Goal: Task Accomplishment & Management: Use online tool/utility

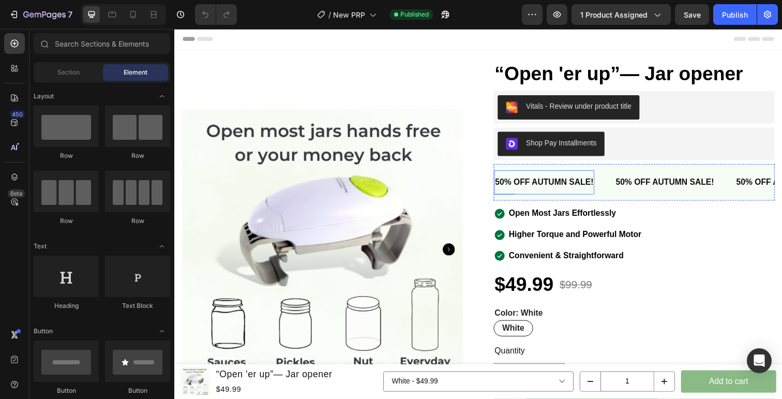
click at [564, 186] on span "50% OFF AUTUMN SALE!" at bounding box center [551, 185] width 100 height 9
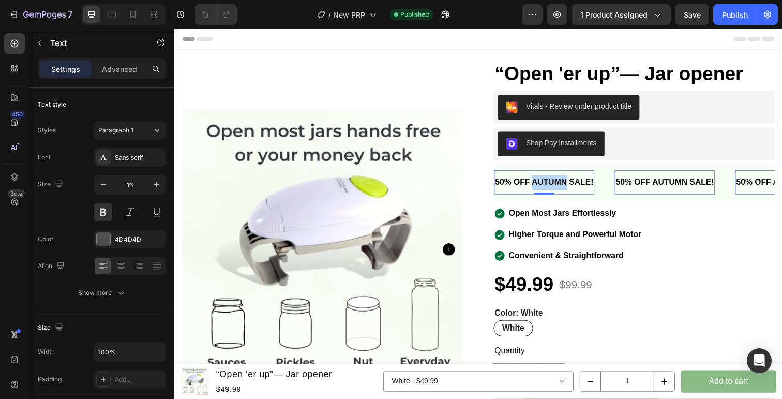
click at [564, 186] on span "50% OFF AUTUMN SALE!" at bounding box center [551, 185] width 100 height 9
click at [564, 189] on span "30 Days, No-Risk Trial" at bounding box center [544, 185] width 86 height 9
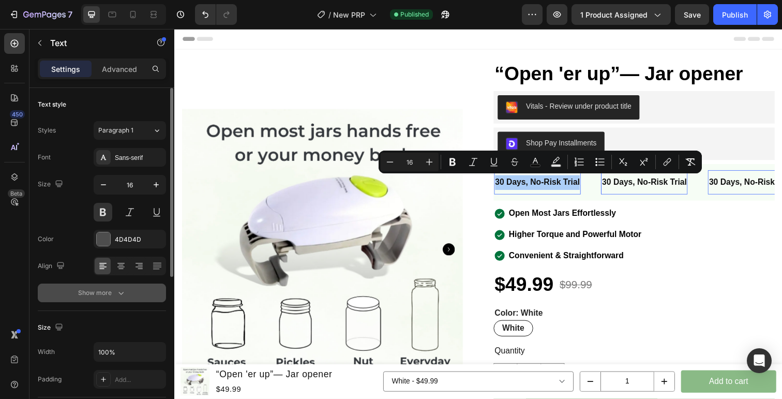
click at [123, 289] on icon "button" at bounding box center [121, 292] width 10 height 10
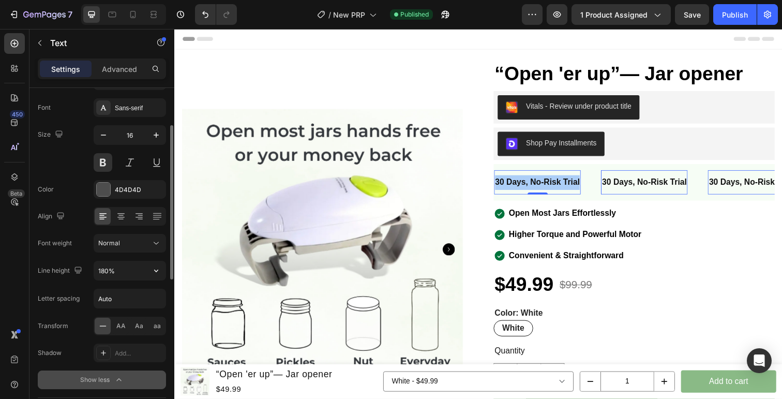
scroll to position [74, 0]
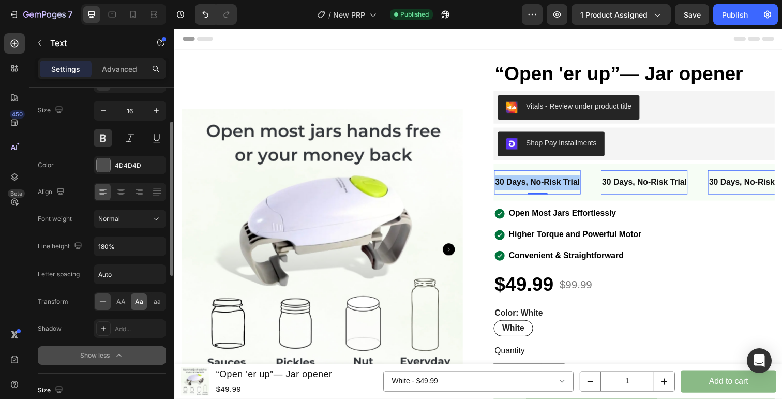
click at [134, 302] on div "Aa" at bounding box center [139, 301] width 16 height 17
click at [118, 304] on span "AA" at bounding box center [120, 301] width 9 height 9
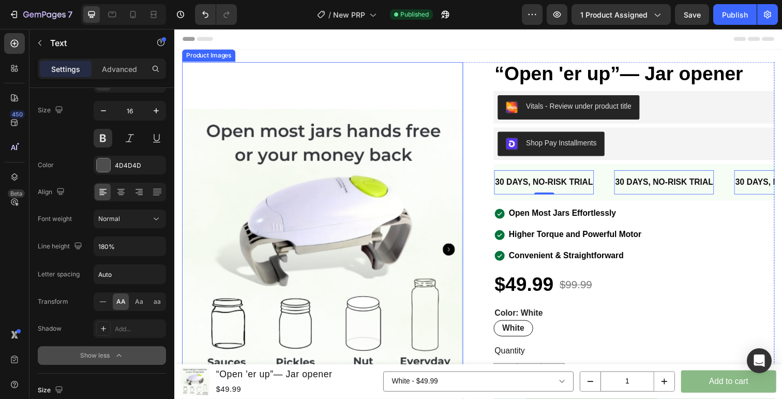
click at [466, 197] on img at bounding box center [325, 254] width 287 height 383
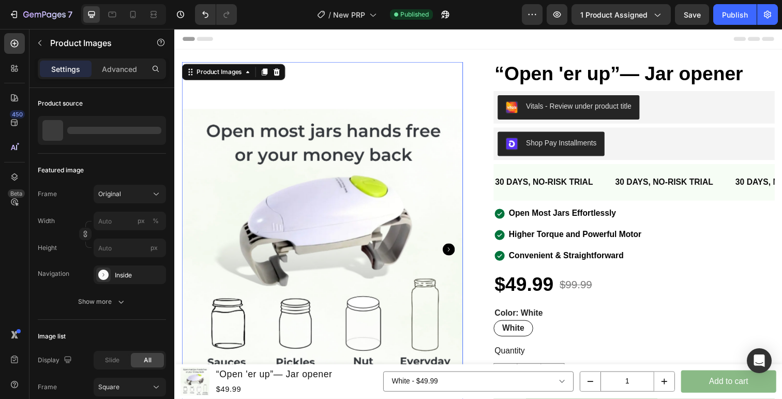
scroll to position [0, 0]
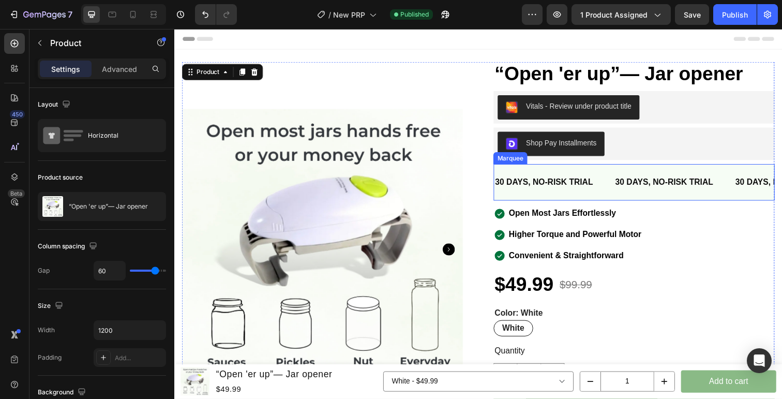
click at [625, 199] on div "30 Days, No-Risk Trial Text 30 Days, No-Risk Trial Text 30 Days, No-Risk Trial …" at bounding box center [643, 186] width 287 height 38
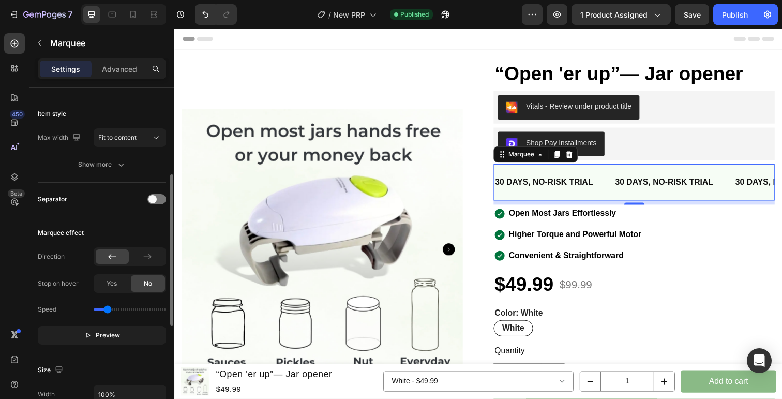
scroll to position [135, 0]
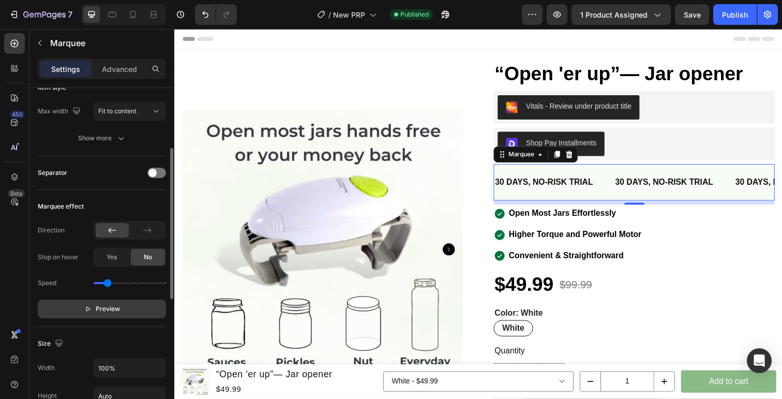
click at [114, 310] on span "Preview" at bounding box center [108, 308] width 24 height 10
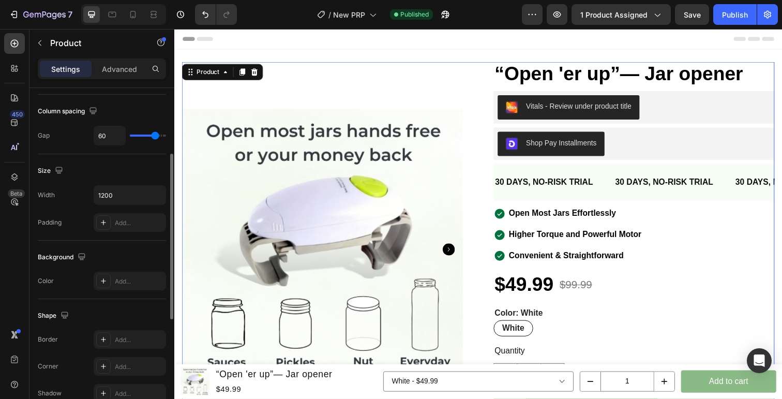
scroll to position [0, 0]
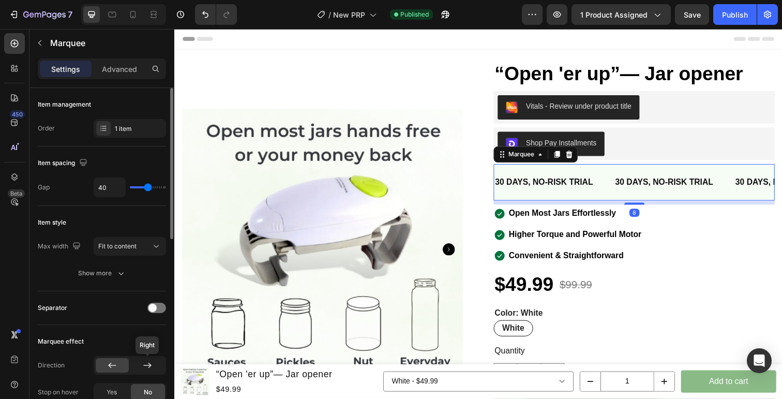
scroll to position [89, 0]
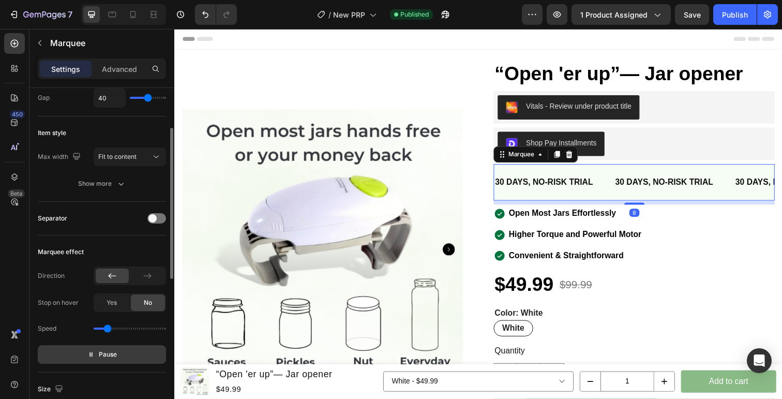
click at [123, 353] on button "Pause" at bounding box center [102, 354] width 128 height 19
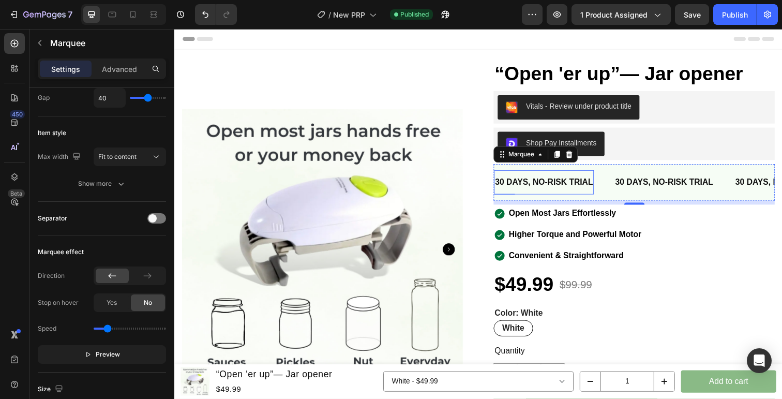
click at [582, 184] on span "30 Days, No-Risk Trial" at bounding box center [551, 185] width 100 height 9
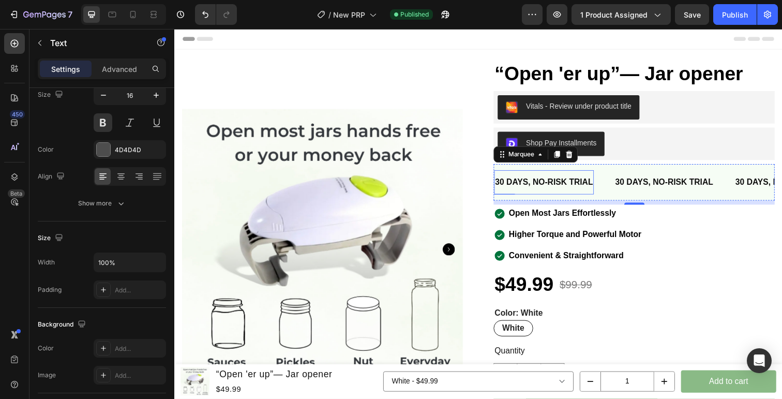
scroll to position [0, 0]
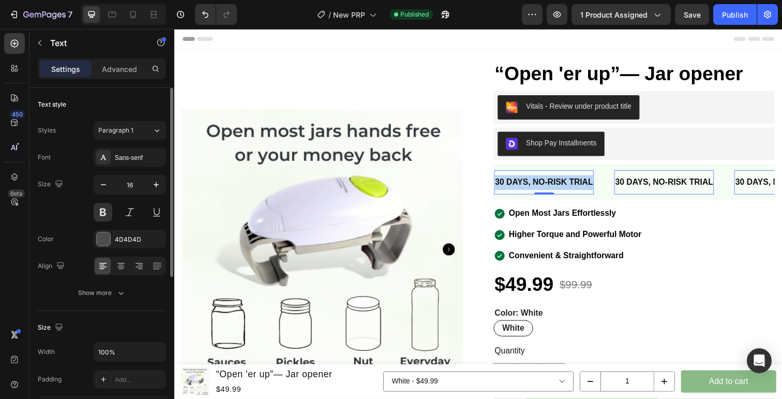
click at [582, 184] on span "30 Days, No-Risk Trial" at bounding box center [551, 185] width 100 height 9
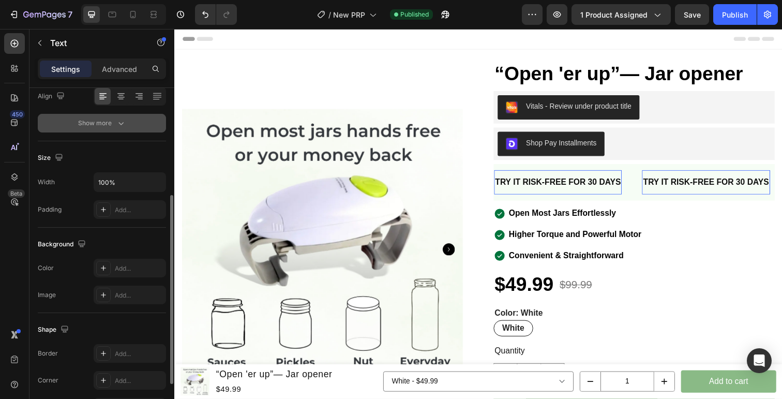
scroll to position [103, 0]
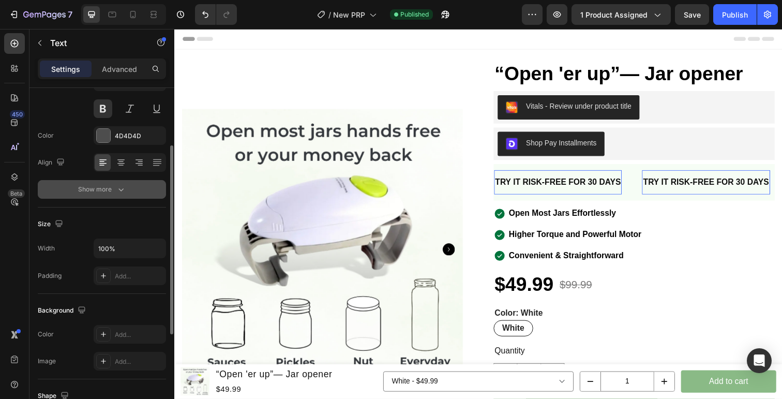
click at [127, 188] on button "Show more" at bounding box center [102, 189] width 128 height 19
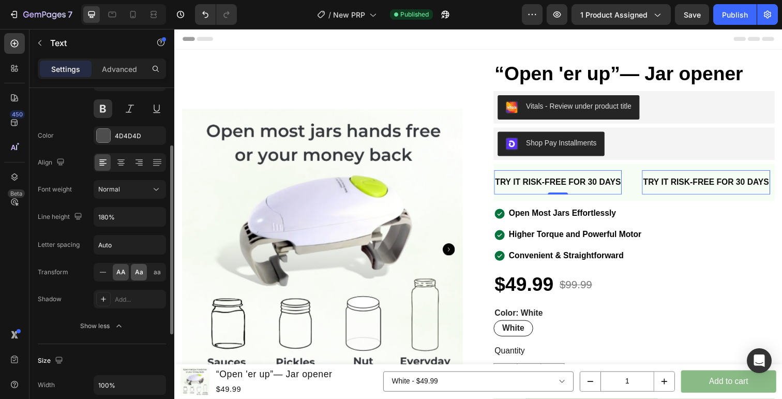
click at [135, 275] on span "Aa" at bounding box center [139, 271] width 8 height 9
click at [123, 275] on span "AA" at bounding box center [120, 271] width 9 height 9
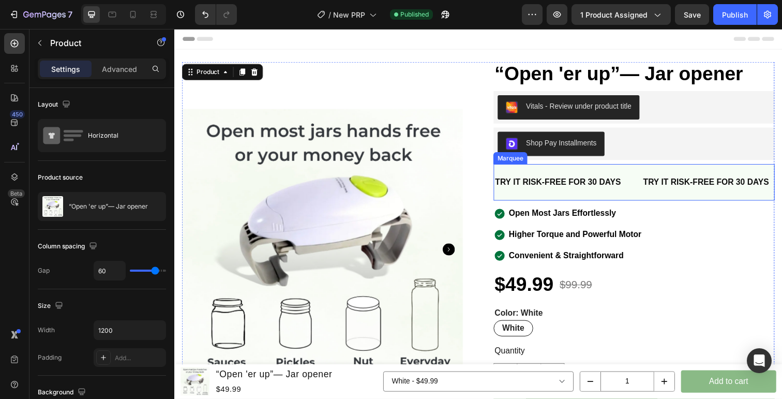
click at [649, 192] on div "Try It Risk-Free for 30 Days Text" at bounding box center [574, 185] width 151 height 25
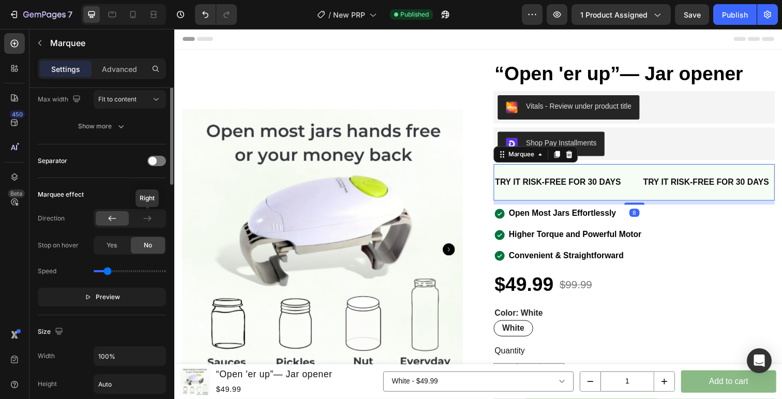
scroll to position [190, 0]
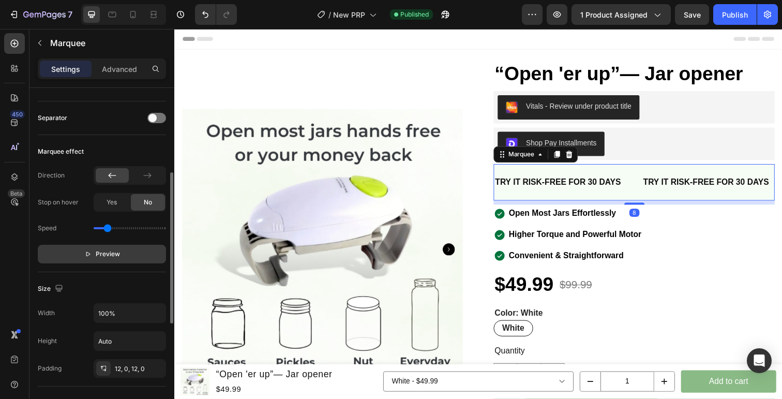
drag, startPoint x: 113, startPoint y: 258, endPoint x: 8, endPoint y: 239, distance: 107.1
click at [113, 258] on span "Preview" at bounding box center [108, 254] width 24 height 10
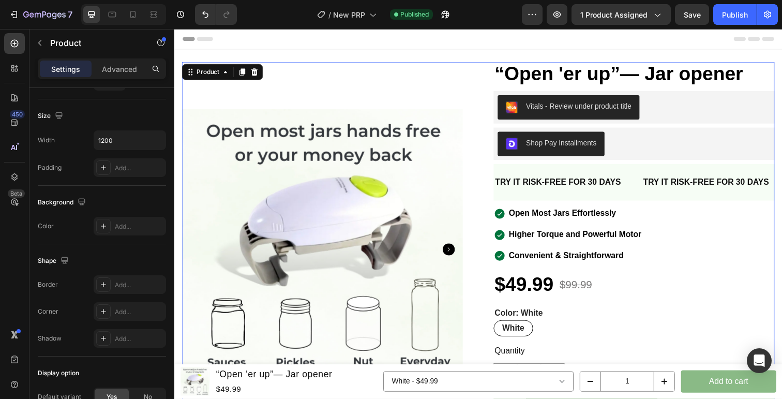
scroll to position [0, 0]
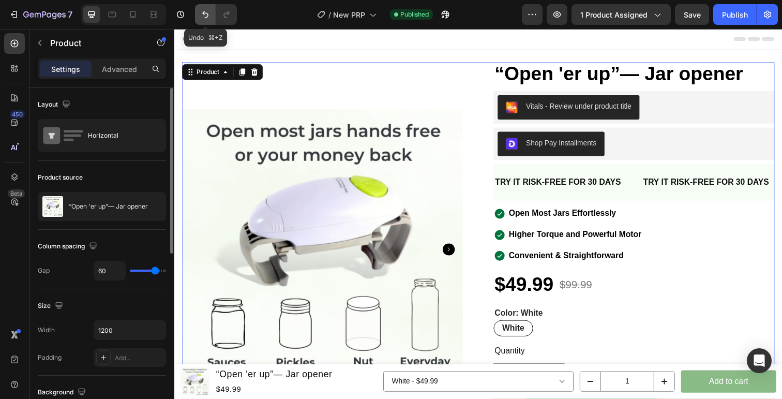
click at [204, 14] on icon "Undo/Redo" at bounding box center [205, 14] width 6 height 7
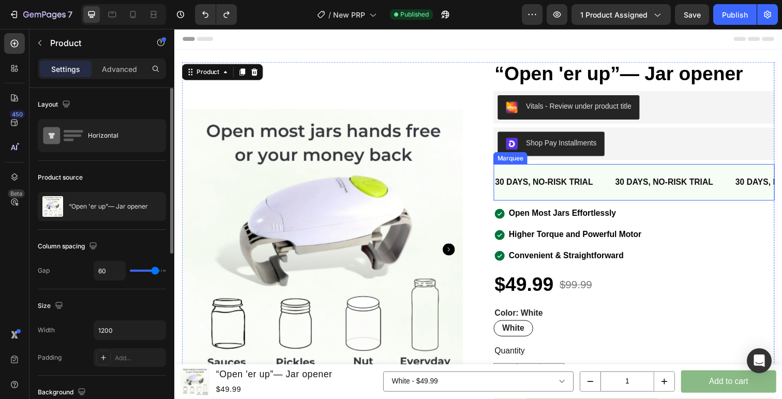
click at [544, 191] on p "30 Days, No-Risk Trial" at bounding box center [550, 185] width 100 height 15
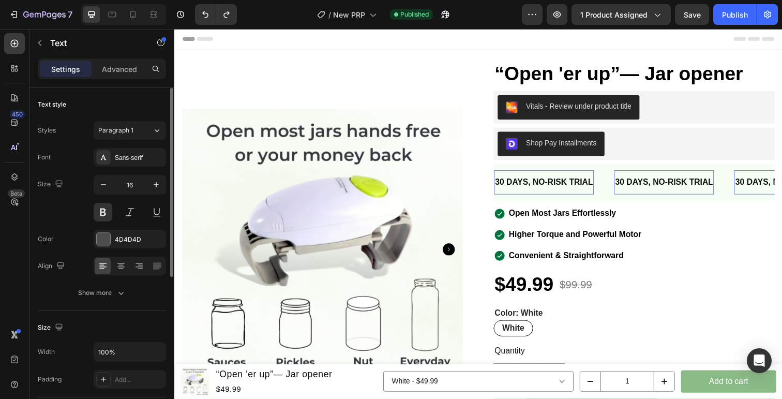
click at [538, 189] on span "30 Days, No-Risk Trial" at bounding box center [551, 185] width 100 height 9
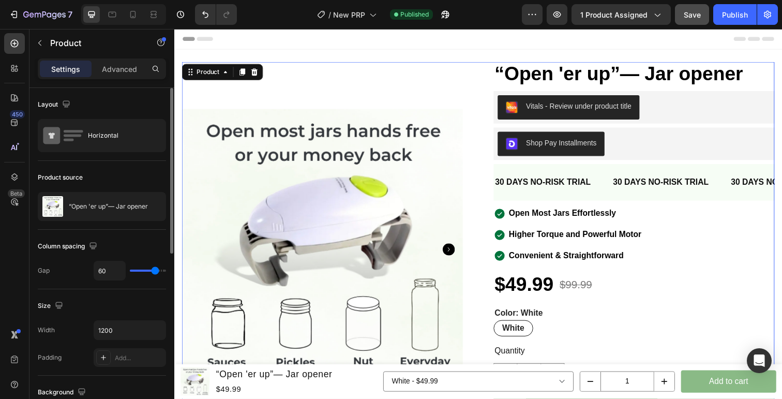
click at [700, 16] on span "Save" at bounding box center [691, 14] width 17 height 9
drag, startPoint x: 736, startPoint y: 16, endPoint x: 418, endPoint y: 258, distance: 399.1
click at [736, 16] on div "Publish" at bounding box center [735, 14] width 26 height 11
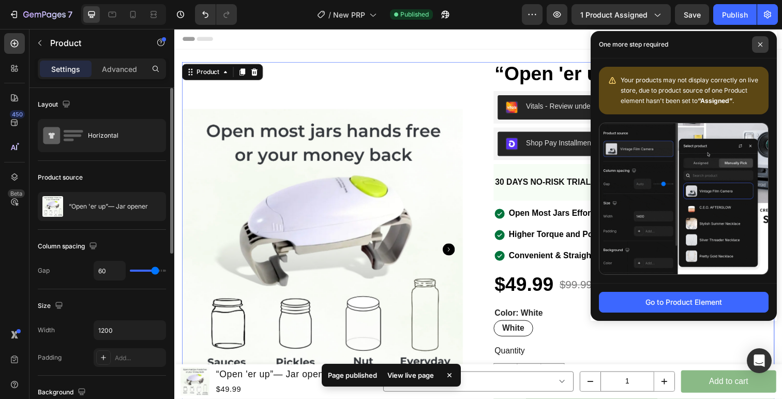
click at [759, 44] on icon at bounding box center [759, 44] width 5 height 5
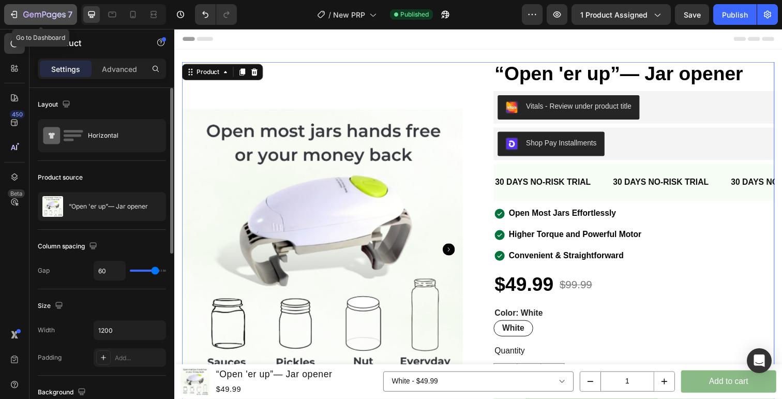
click at [20, 19] on div "7" at bounding box center [41, 14] width 64 height 12
